Goal: Complete application form: Complete application form

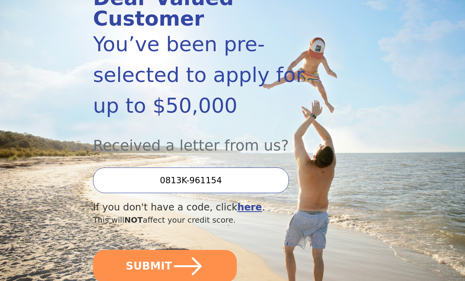
scroll to position [129, 0]
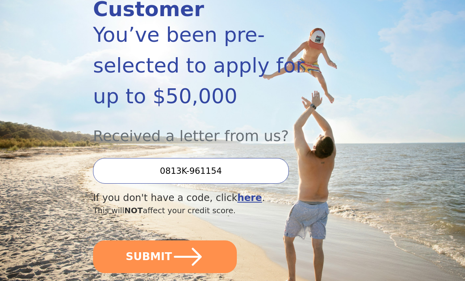
click at [205, 241] on button "SUBMIT" at bounding box center [165, 257] width 144 height 33
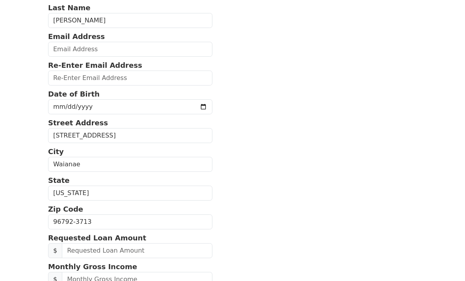
scroll to position [124, 0]
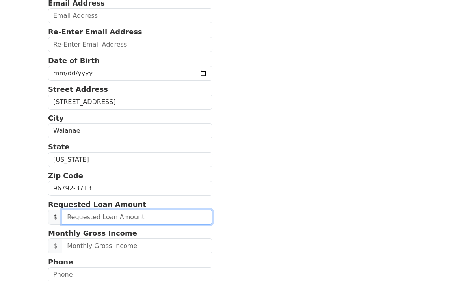
click at [151, 217] on input "text" at bounding box center [137, 217] width 151 height 15
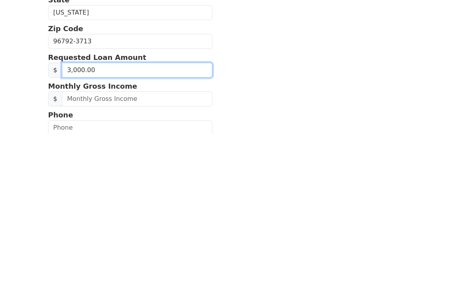
type input "30,000.00"
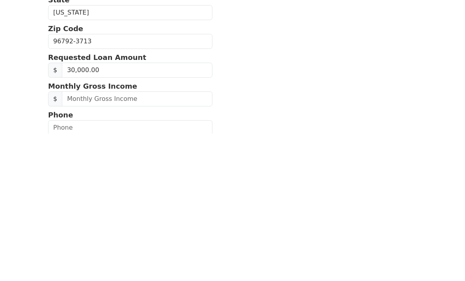
click at [432, 114] on html "First Name Jonlyn Last Name Reyes Email Address Re-Enter Email Address Date of …" at bounding box center [232, 16] width 465 height 281
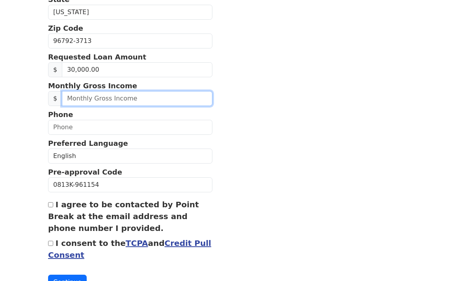
click at [160, 102] on input "text" at bounding box center [137, 98] width 151 height 15
type input "120,000.00"
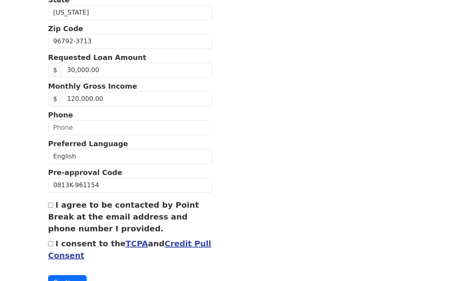
click at [382, 117] on section "First Name Jonlyn Last Name Reyes Email Address Re-Enter Email Address Date of …" at bounding box center [232, 41] width 369 height 497
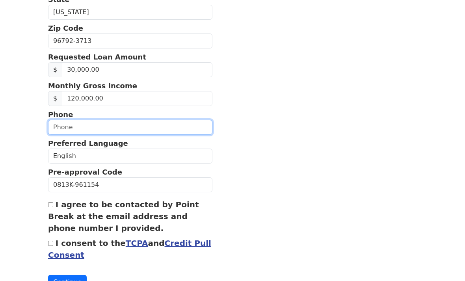
click at [56, 129] on input "text" at bounding box center [130, 127] width 164 height 15
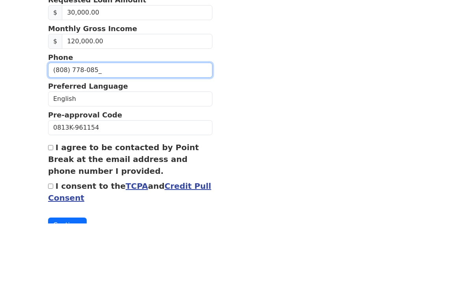
type input "(808) 778-0852"
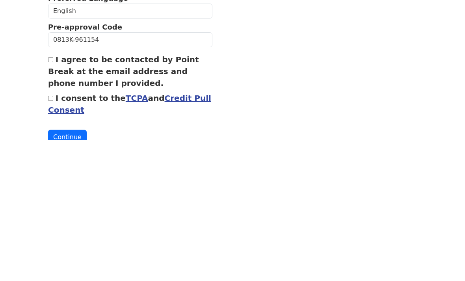
click at [52, 198] on input "I agree to be contacted by Point Break at the email address and phone number I …" at bounding box center [50, 200] width 5 height 5
checkbox input "true"
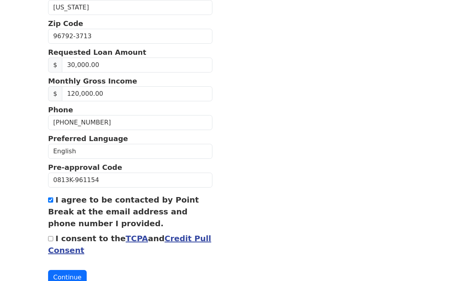
click at [49, 236] on input "I consent to the TCPA and Credit Pull Consent" at bounding box center [50, 238] width 5 height 5
checkbox input "true"
click at [76, 274] on button "Continue" at bounding box center [67, 277] width 39 height 15
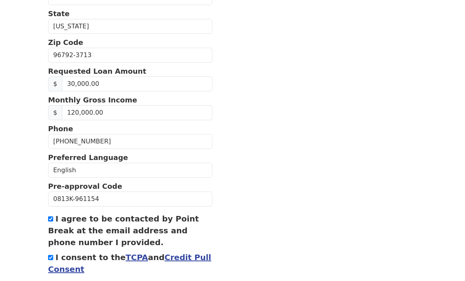
scroll to position [310, 0]
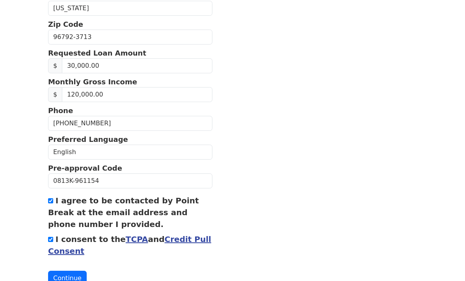
click at [74, 275] on button "Continue" at bounding box center [67, 278] width 39 height 15
click at [73, 278] on button "Continue" at bounding box center [67, 278] width 39 height 15
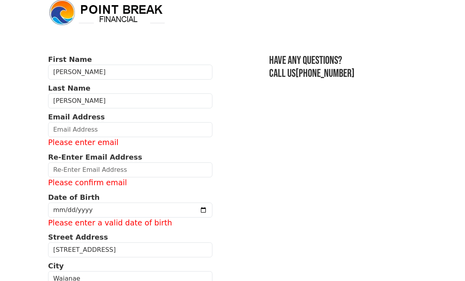
scroll to position [6, 0]
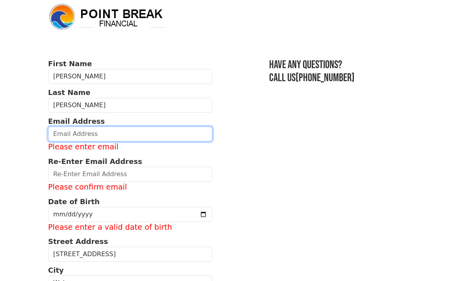
click at [164, 135] on input "email" at bounding box center [130, 134] width 164 height 15
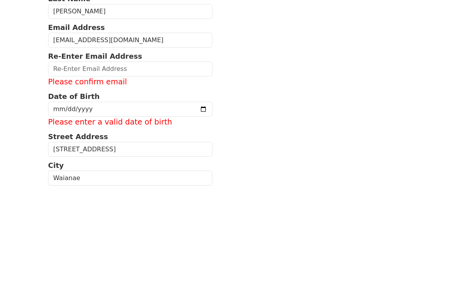
click at [121, 155] on input "email" at bounding box center [130, 162] width 164 height 15
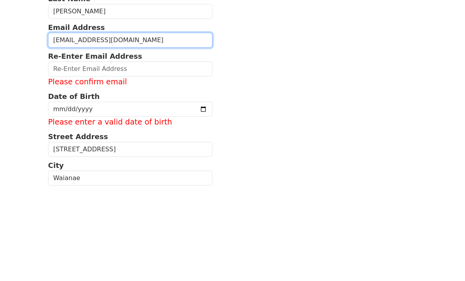
click at [81, 127] on input "jlkreyes75@gmail.com" at bounding box center [130, 134] width 164 height 15
type input "jlkreyes76@gmail.com"
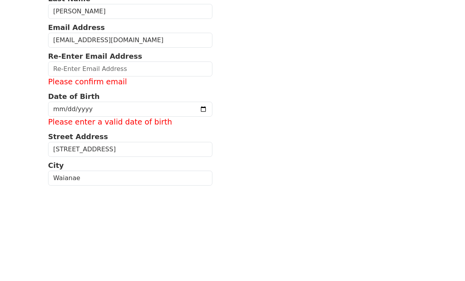
click at [112, 155] on input "email" at bounding box center [130, 162] width 164 height 15
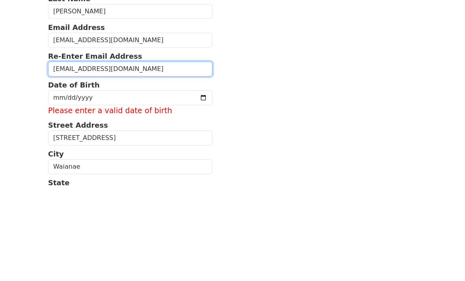
type input "jlkreyes76@gmail.com"
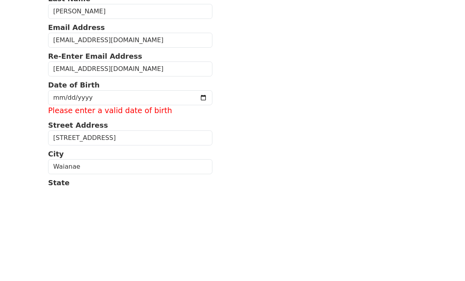
click at [158, 184] on input "date" at bounding box center [130, 191] width 164 height 15
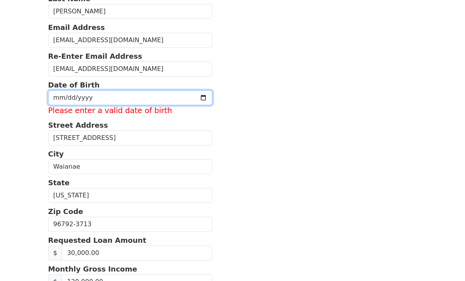
click at [166, 96] on input "2025-08-23" at bounding box center [130, 97] width 164 height 15
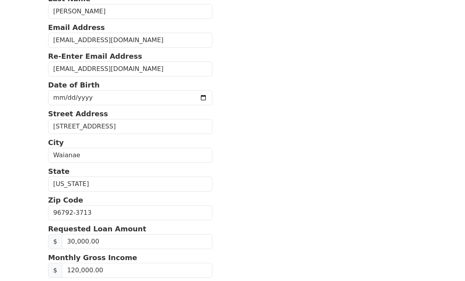
click at [123, 87] on p "Date of Birth" at bounding box center [130, 85] width 164 height 11
click at [125, 93] on input "1976-01-23" at bounding box center [130, 97] width 164 height 15
type input "1976-01-26"
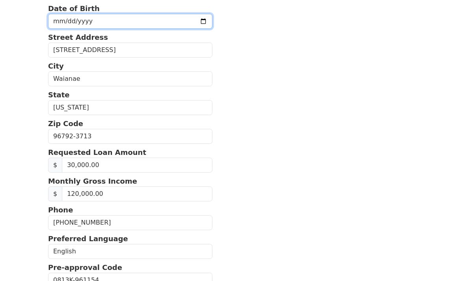
scroll to position [276, 0]
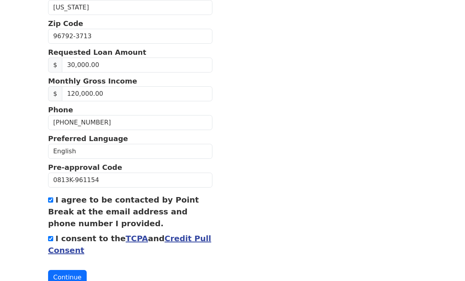
click at [75, 278] on button "Continue" at bounding box center [67, 277] width 39 height 15
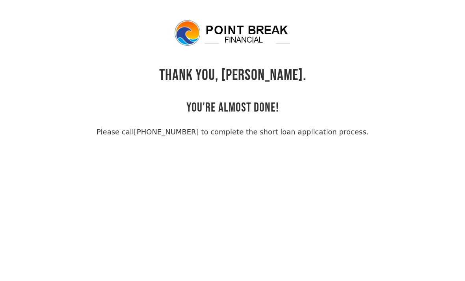
scroll to position [19, 0]
